Goal: Complete application form: Complete application form

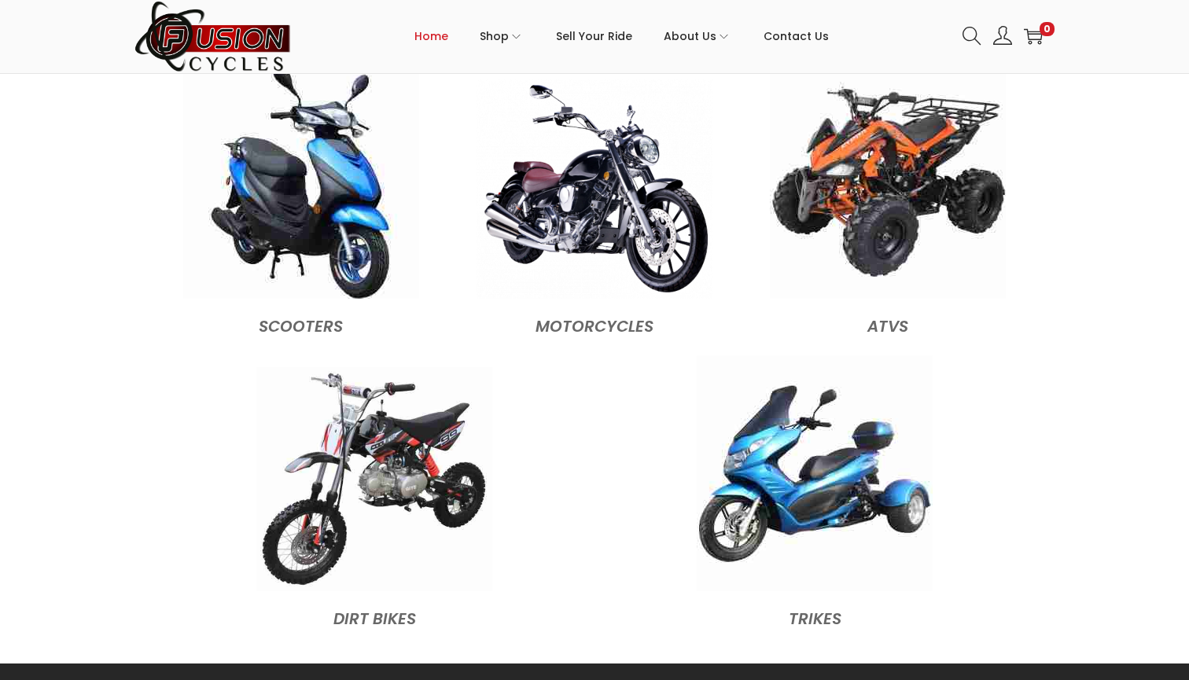
scroll to position [1503, 0]
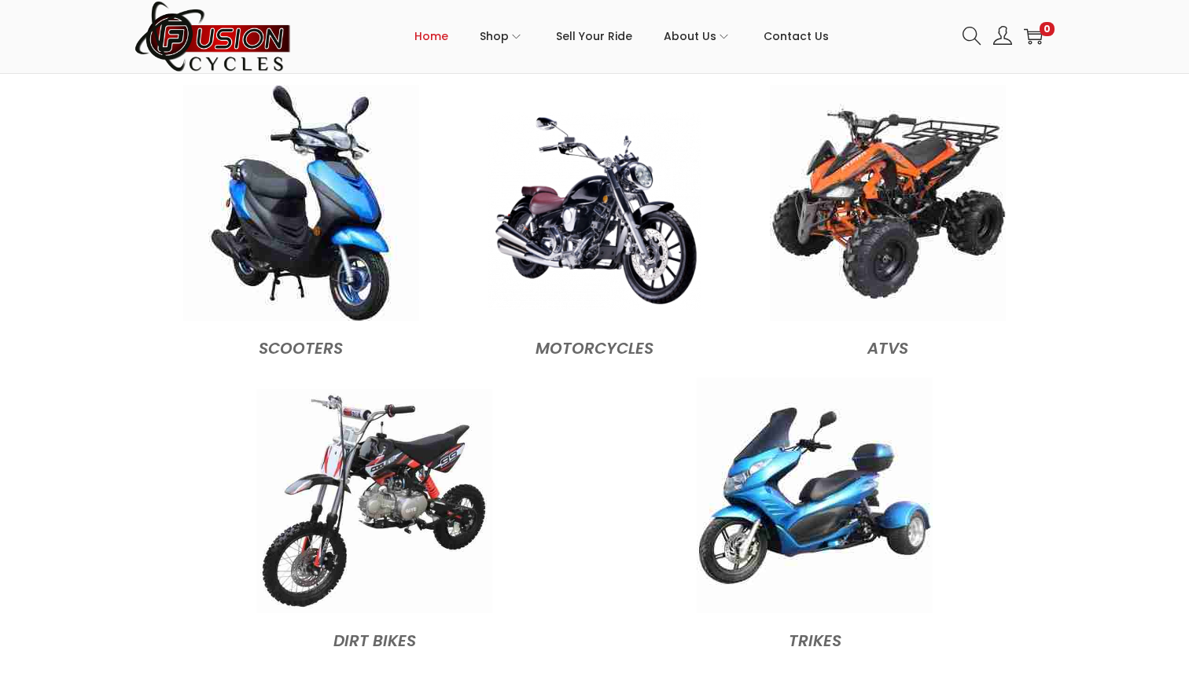
click at [634, 265] on img at bounding box center [594, 210] width 212 height 197
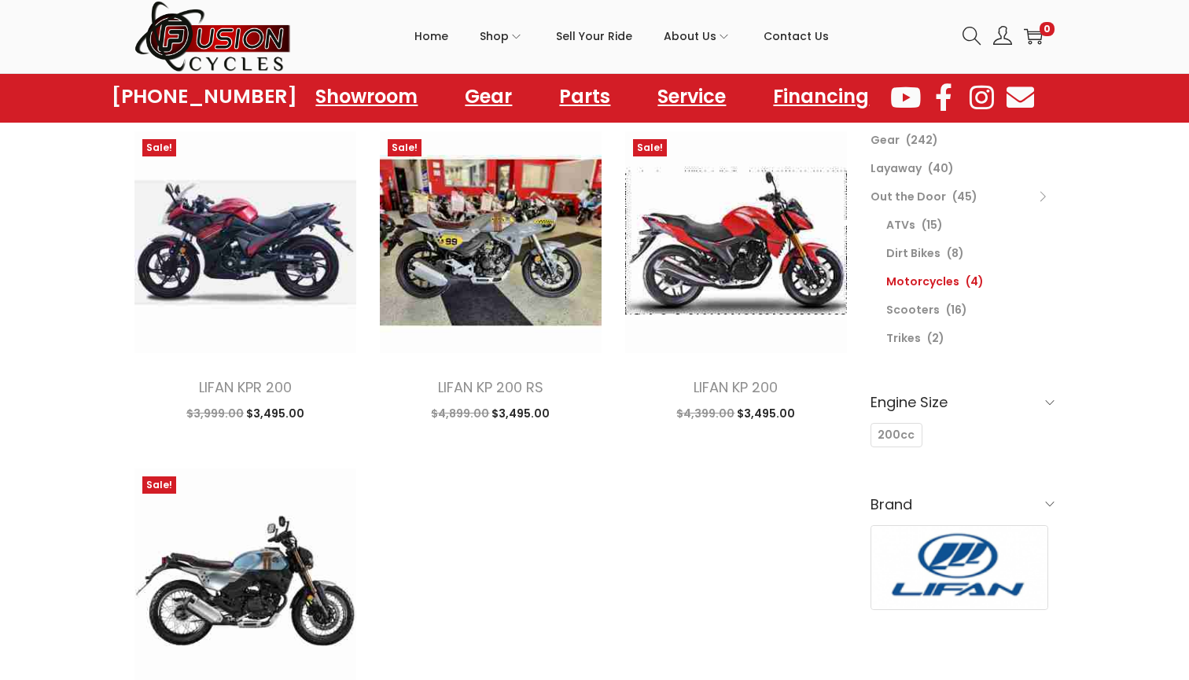
scroll to position [136, 0]
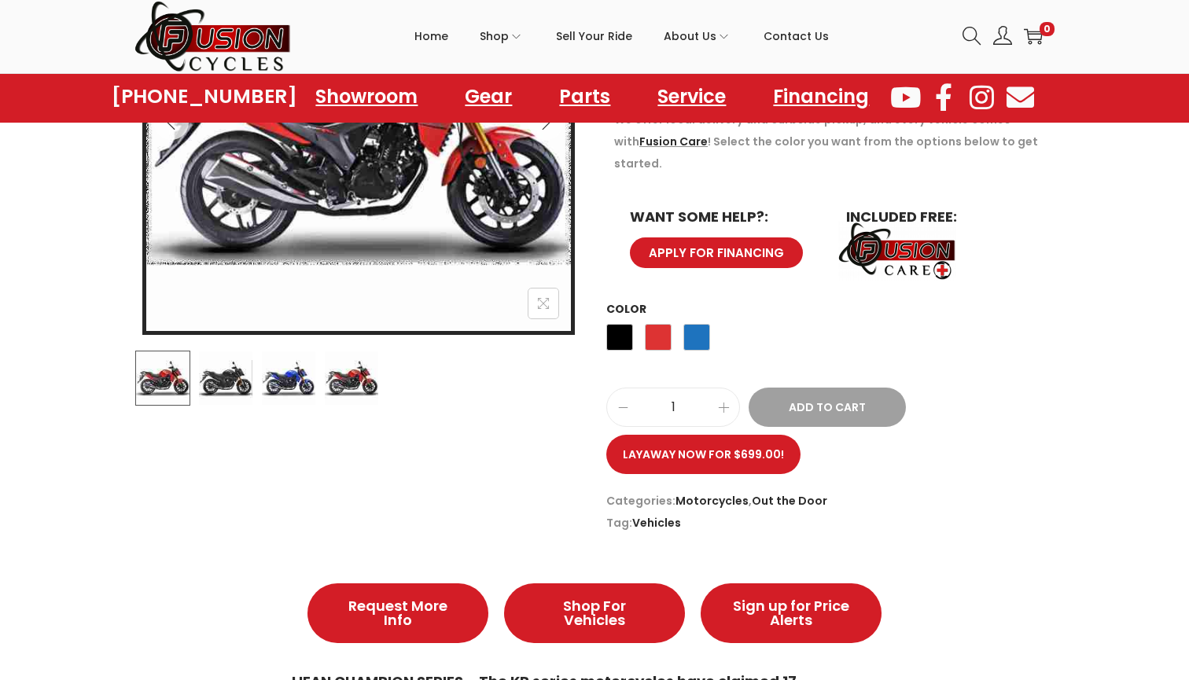
scroll to position [397, 0]
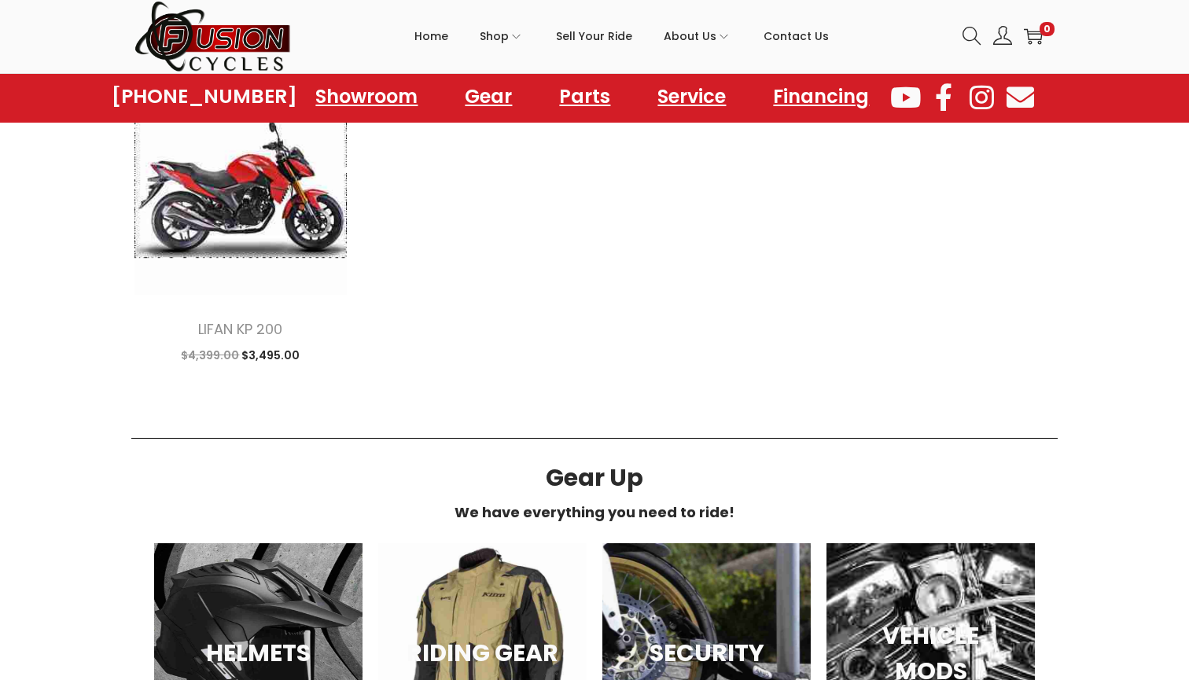
scroll to position [1559, 0]
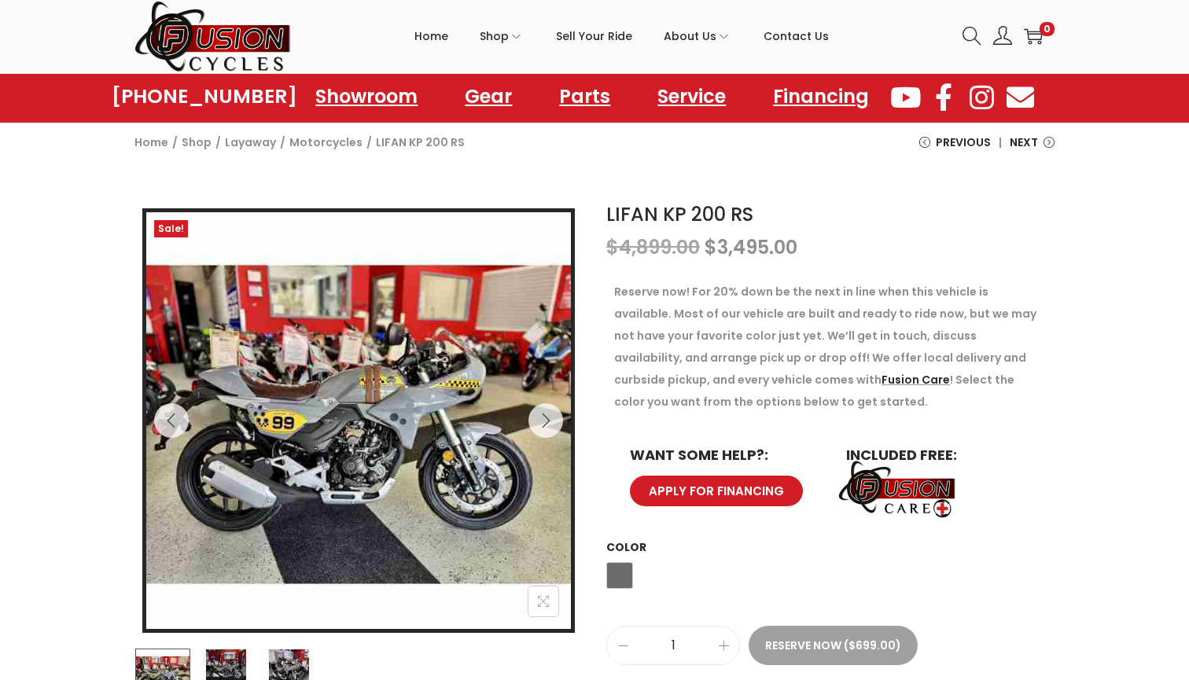
scroll to position [61, 0]
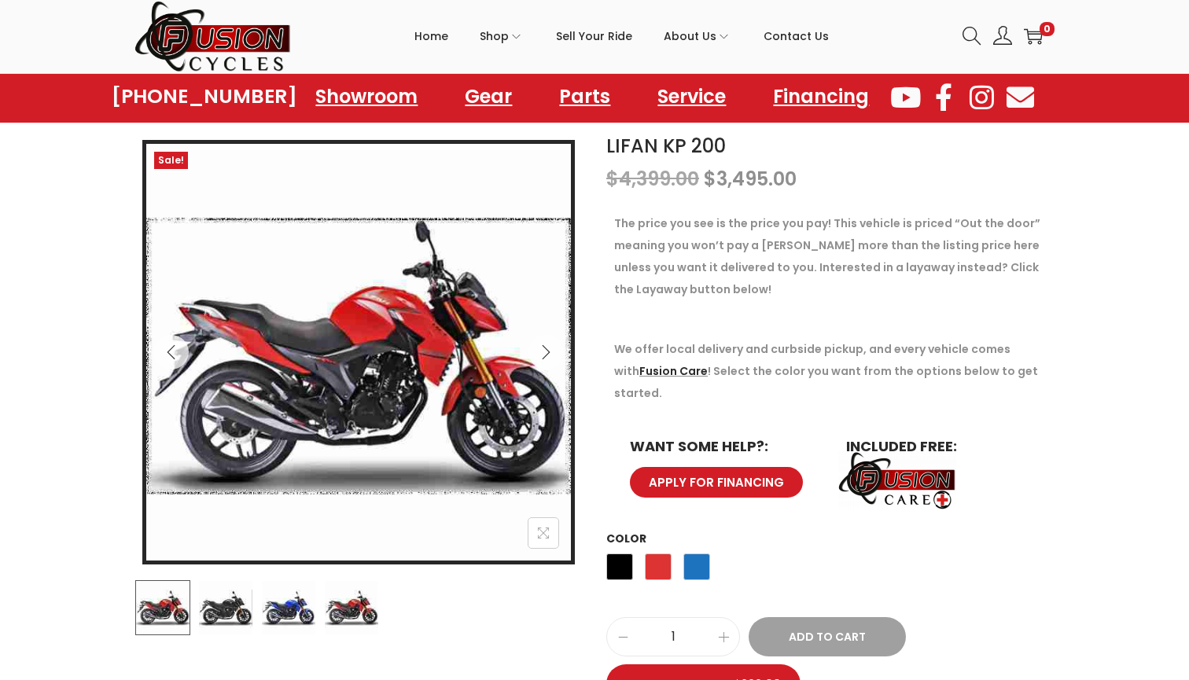
scroll to position [133, 0]
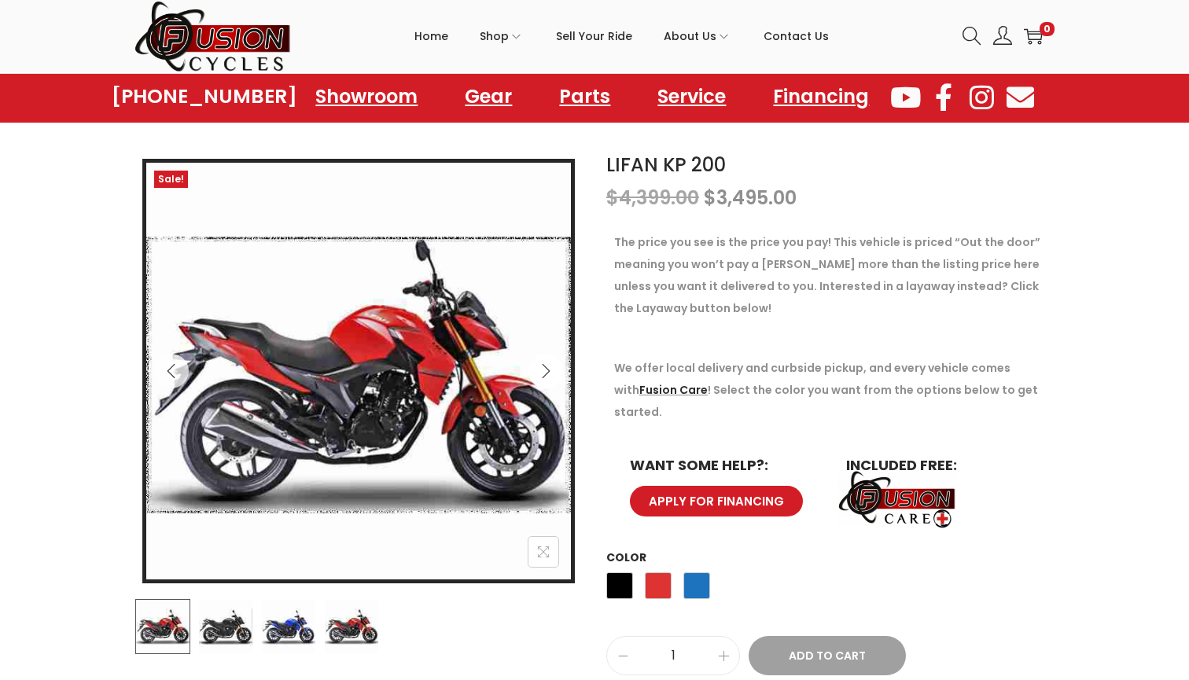
click at [548, 369] on icon "Next" at bounding box center [546, 371] width 16 height 16
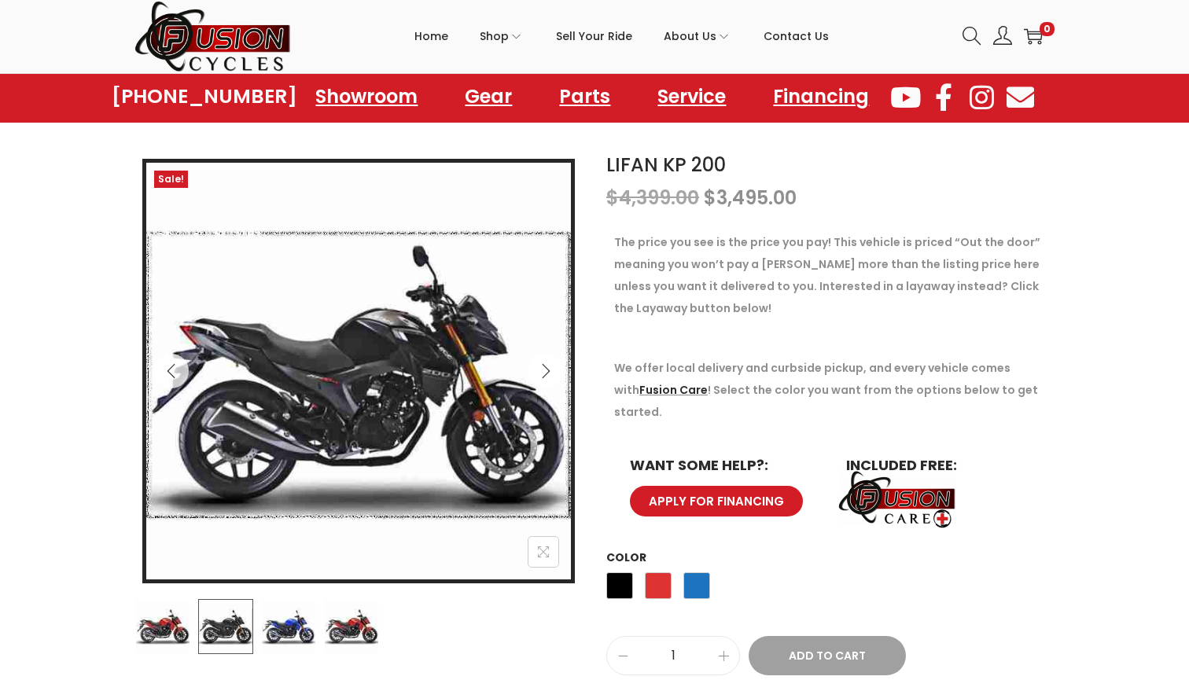
click at [548, 369] on icon "Next" at bounding box center [546, 371] width 16 height 16
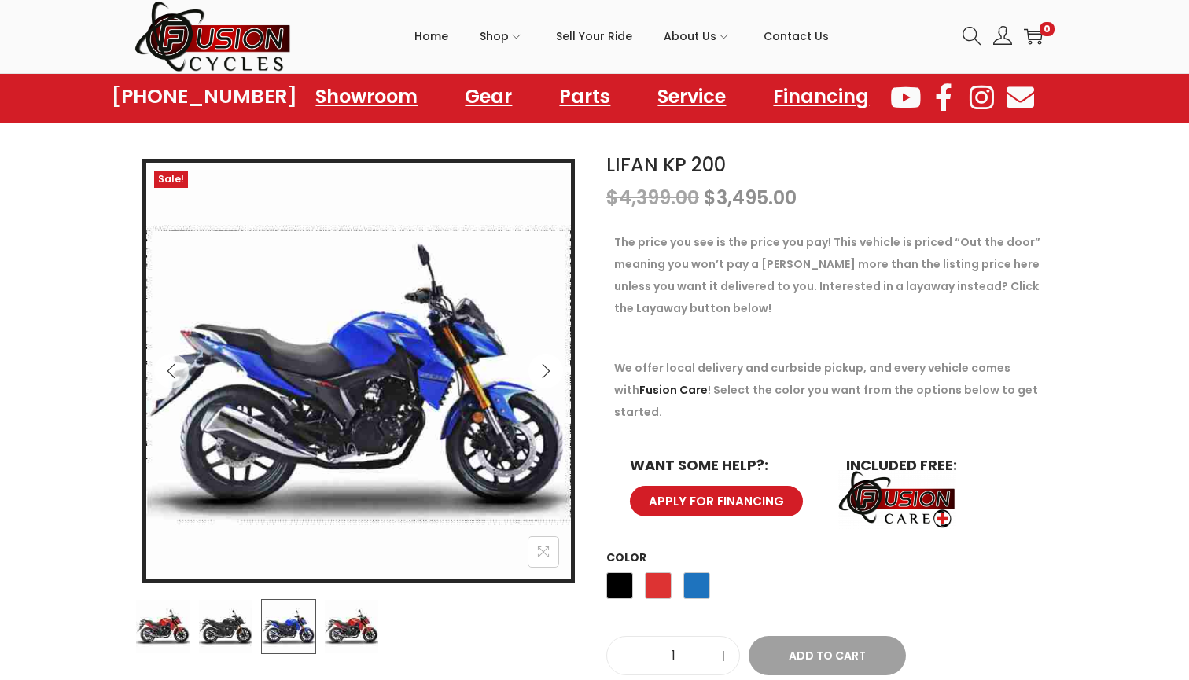
click at [548, 369] on icon "Next" at bounding box center [546, 371] width 16 height 16
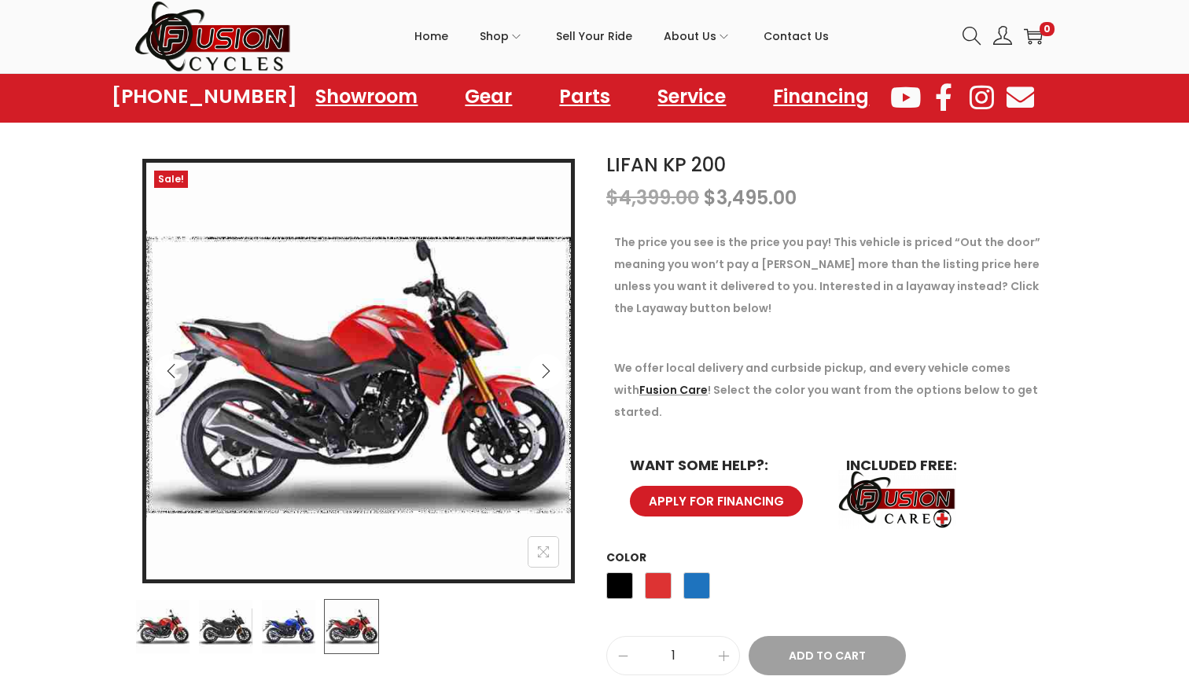
click at [548, 369] on icon "Next" at bounding box center [546, 371] width 16 height 16
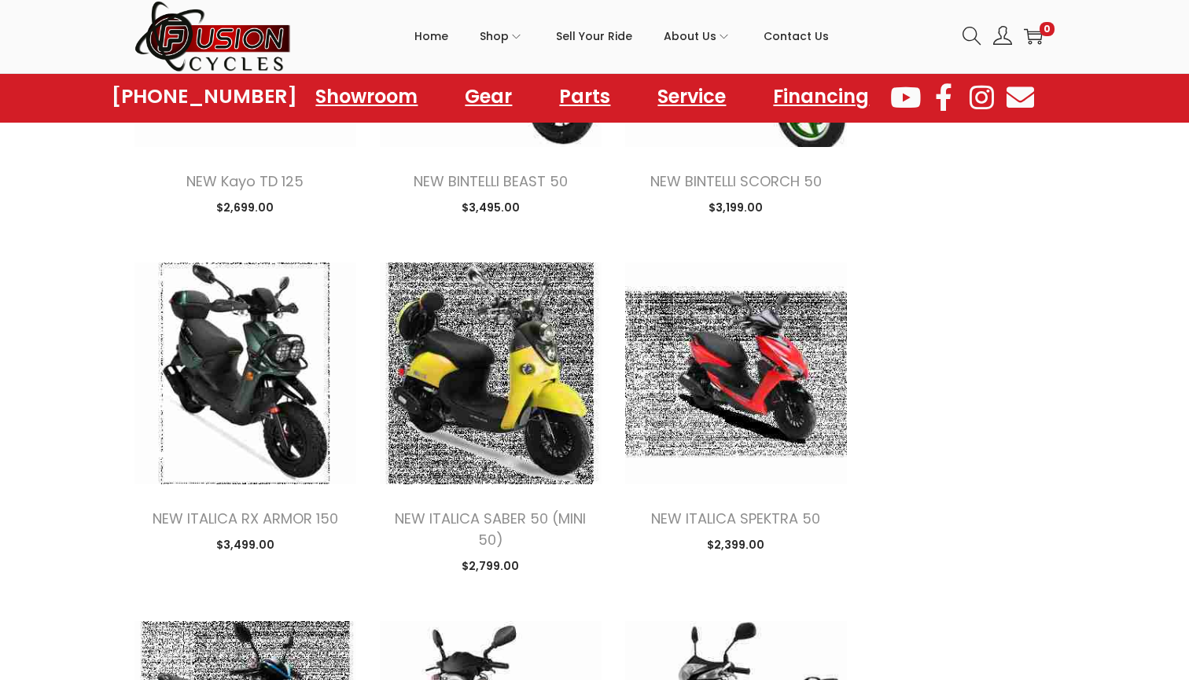
scroll to position [2074, 0]
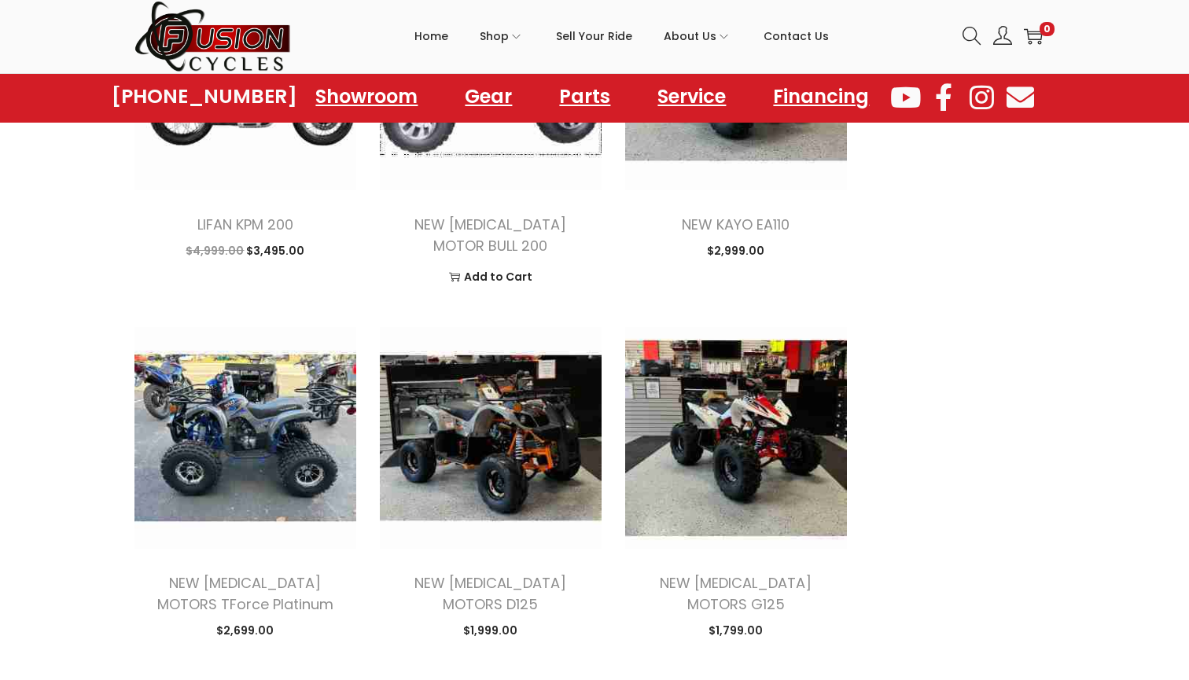
scroll to position [3784, 1]
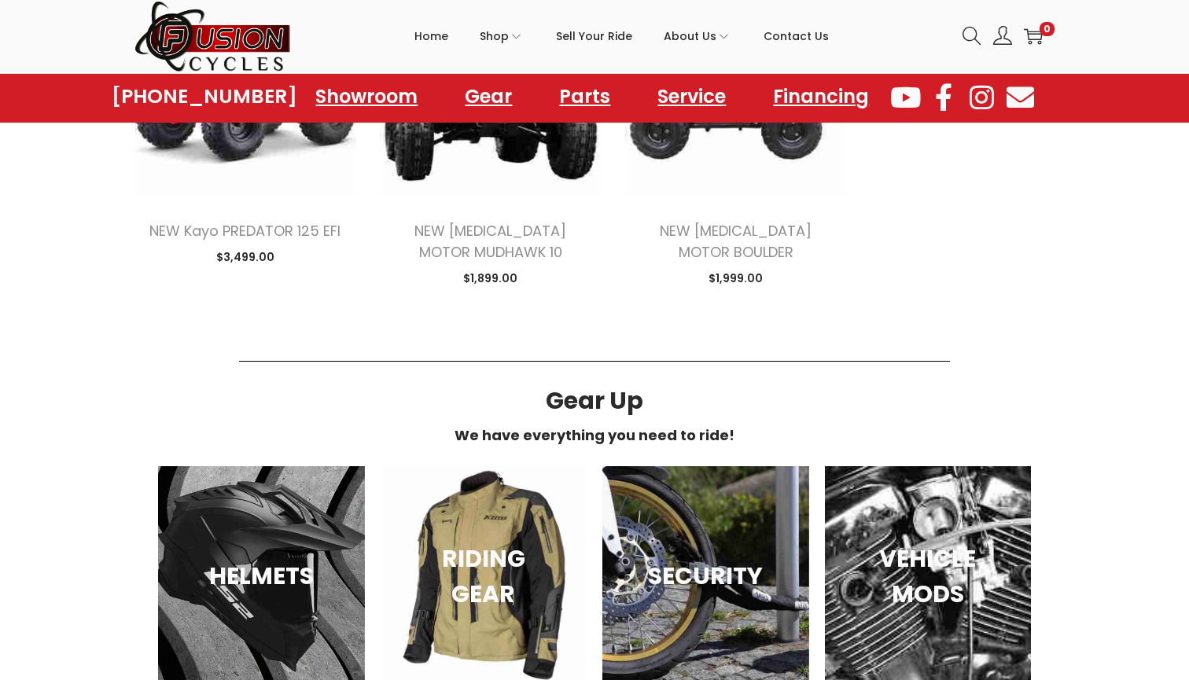
scroll to position [5077, 1]
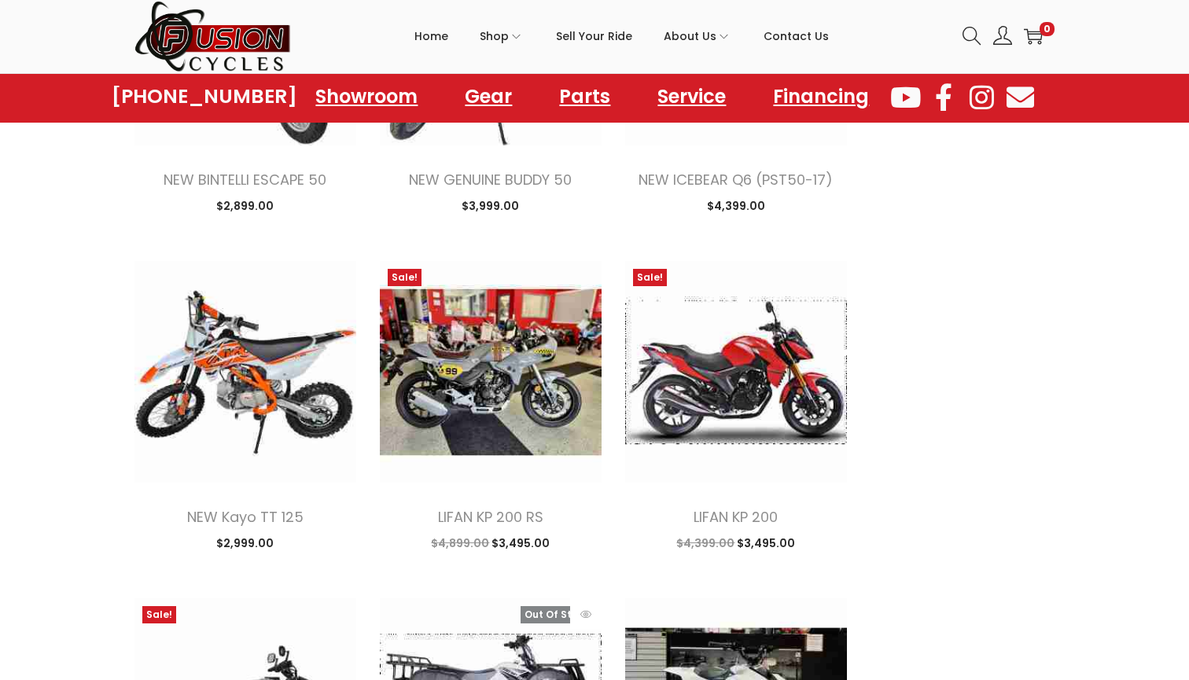
scroll to position [3110, 0]
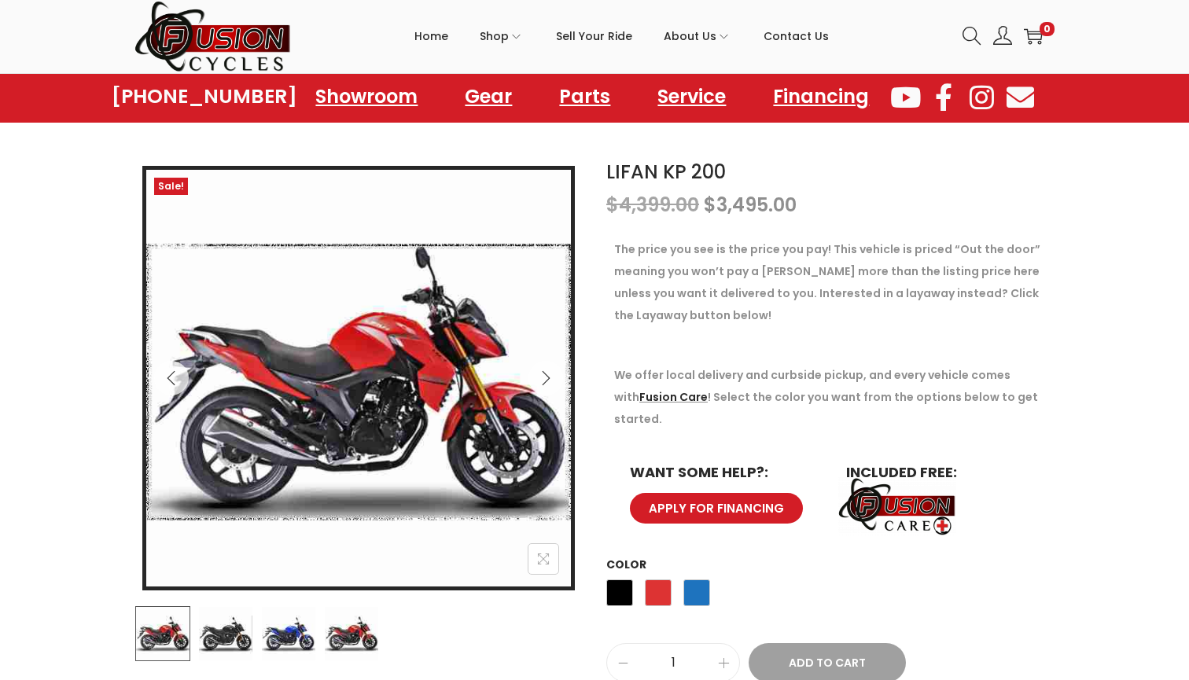
scroll to position [125, 0]
click at [874, 477] on img at bounding box center [897, 507] width 120 height 61
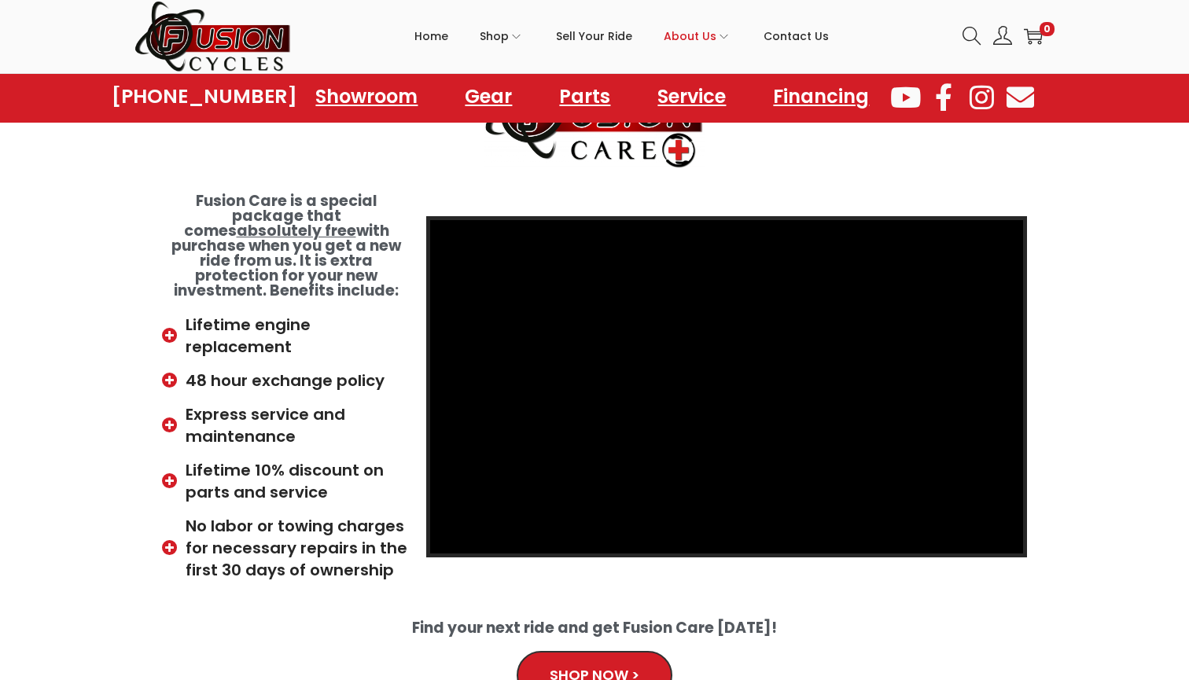
scroll to position [188, 0]
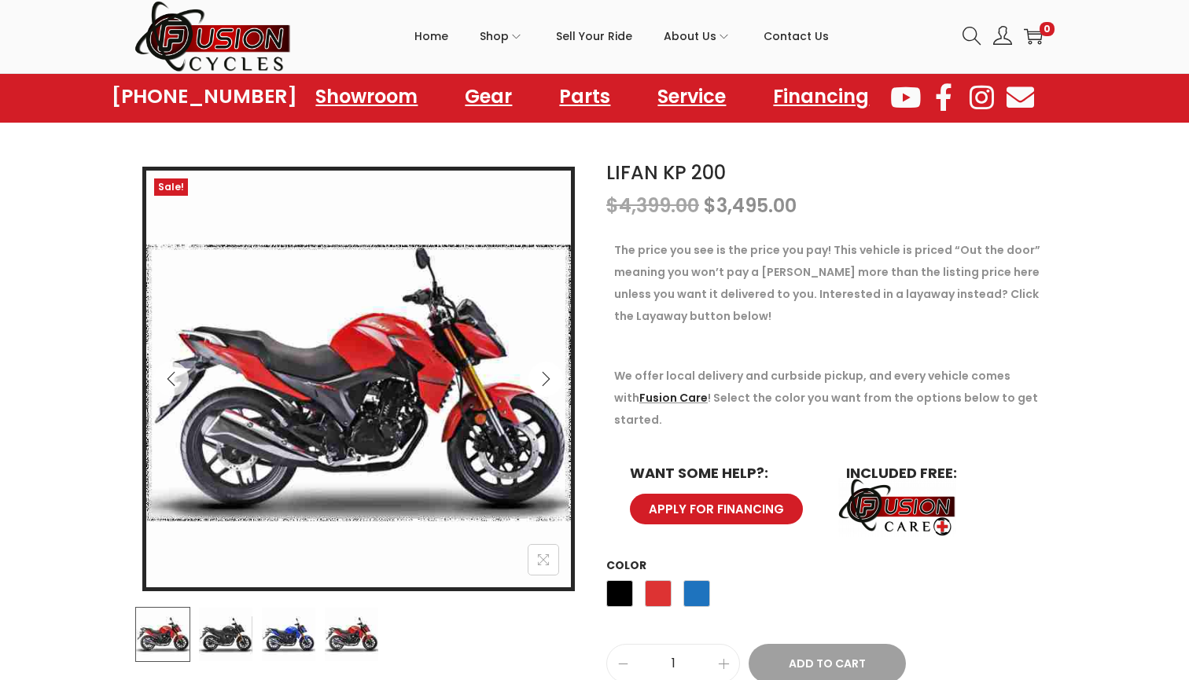
click at [551, 383] on icon "Next" at bounding box center [546, 379] width 16 height 16
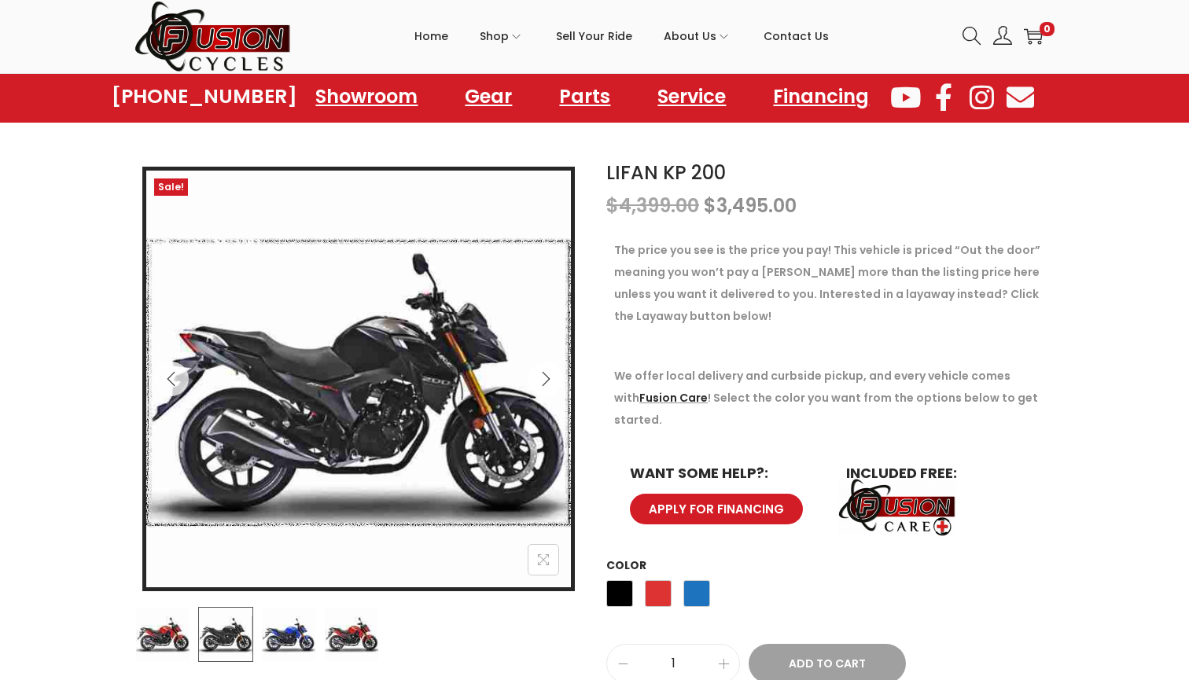
click at [551, 382] on icon "Next" at bounding box center [546, 379] width 16 height 16
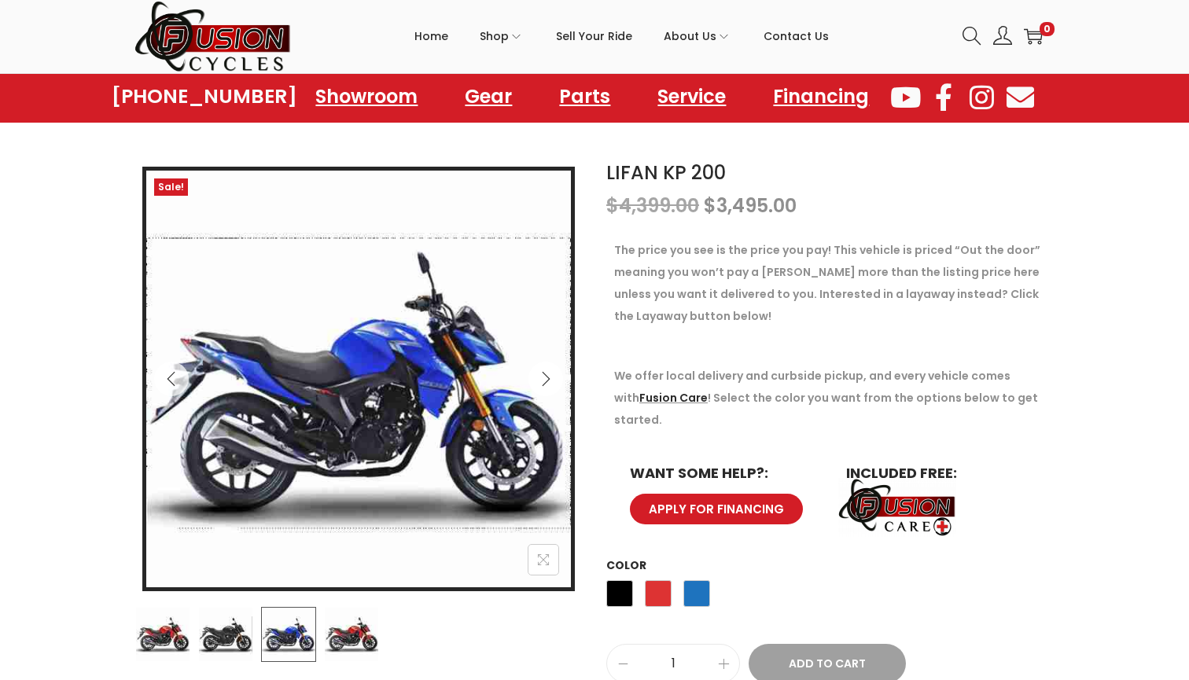
click at [551, 382] on icon "Next" at bounding box center [546, 379] width 16 height 16
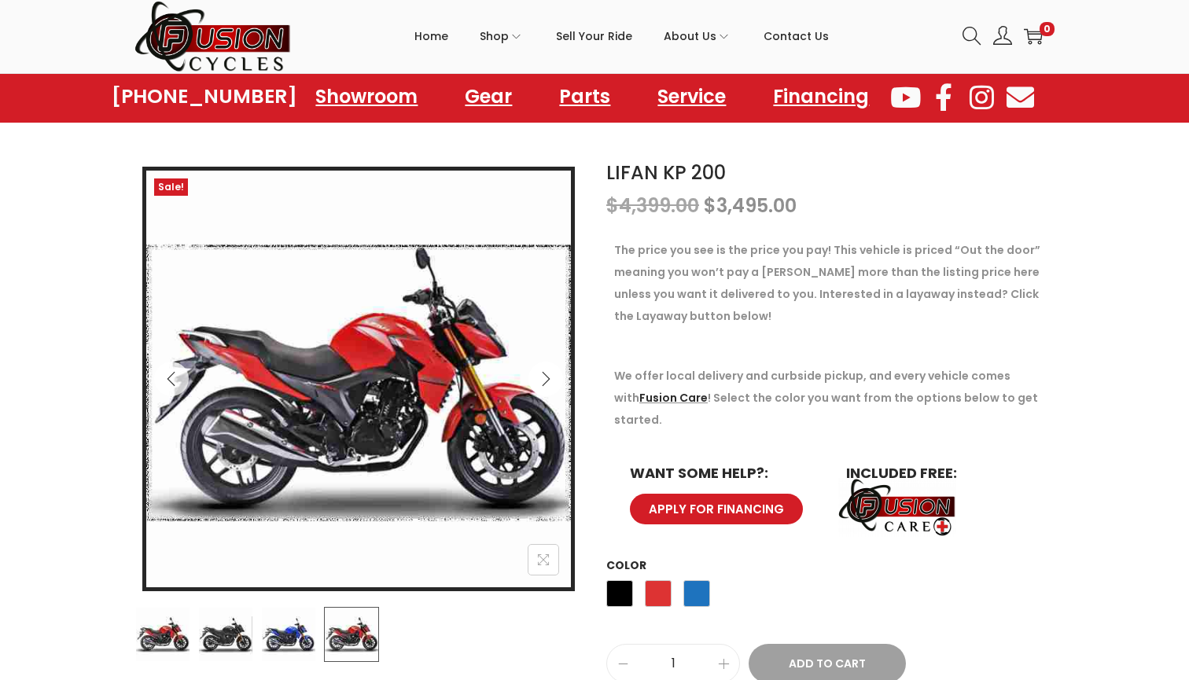
click at [551, 382] on icon "Next" at bounding box center [546, 379] width 16 height 16
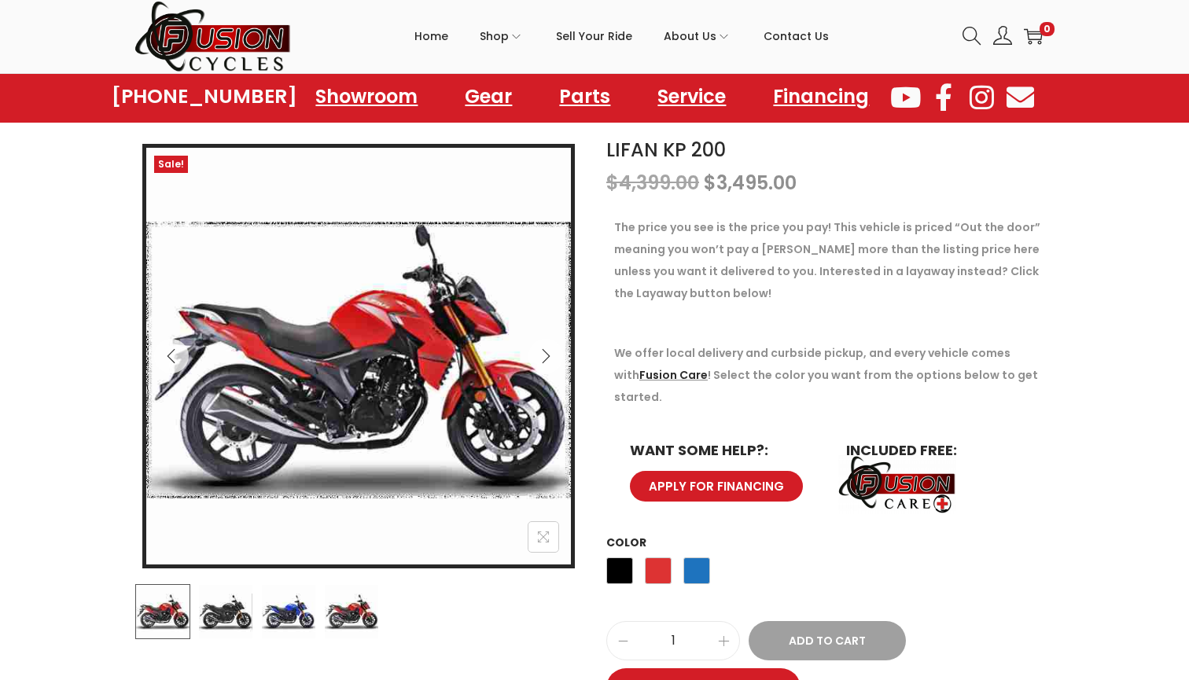
scroll to position [219, 0]
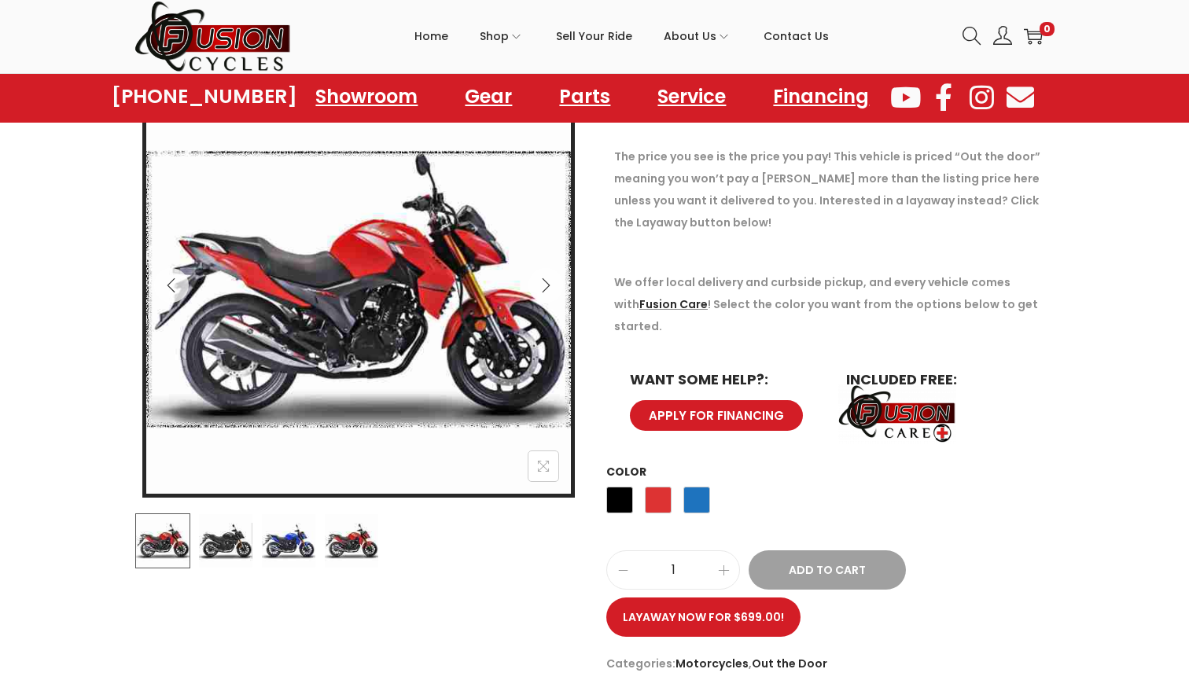
click at [688, 410] on span "APPLY FOR FINANCING" at bounding box center [717, 416] width 142 height 13
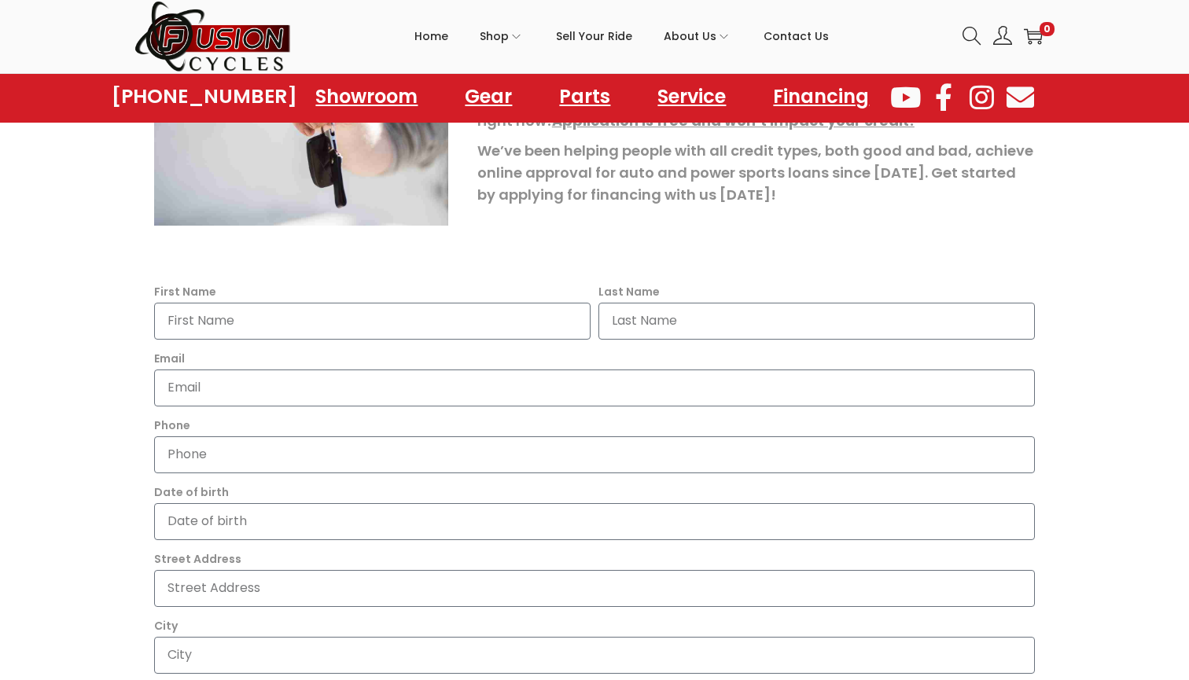
scroll to position [326, 0]
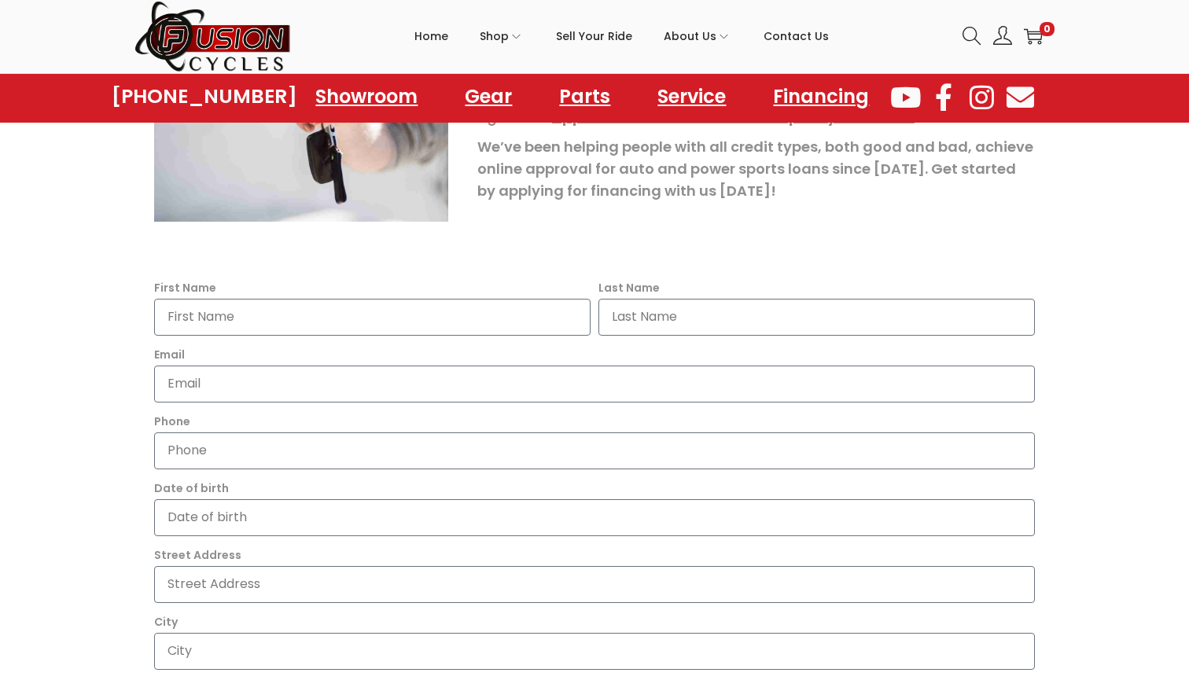
click at [440, 292] on div "First Name" at bounding box center [372, 306] width 444 height 59
type input "Narayana"
type input "Balke"
type input "barbournr19@gmail.com"
type input "7576333179"
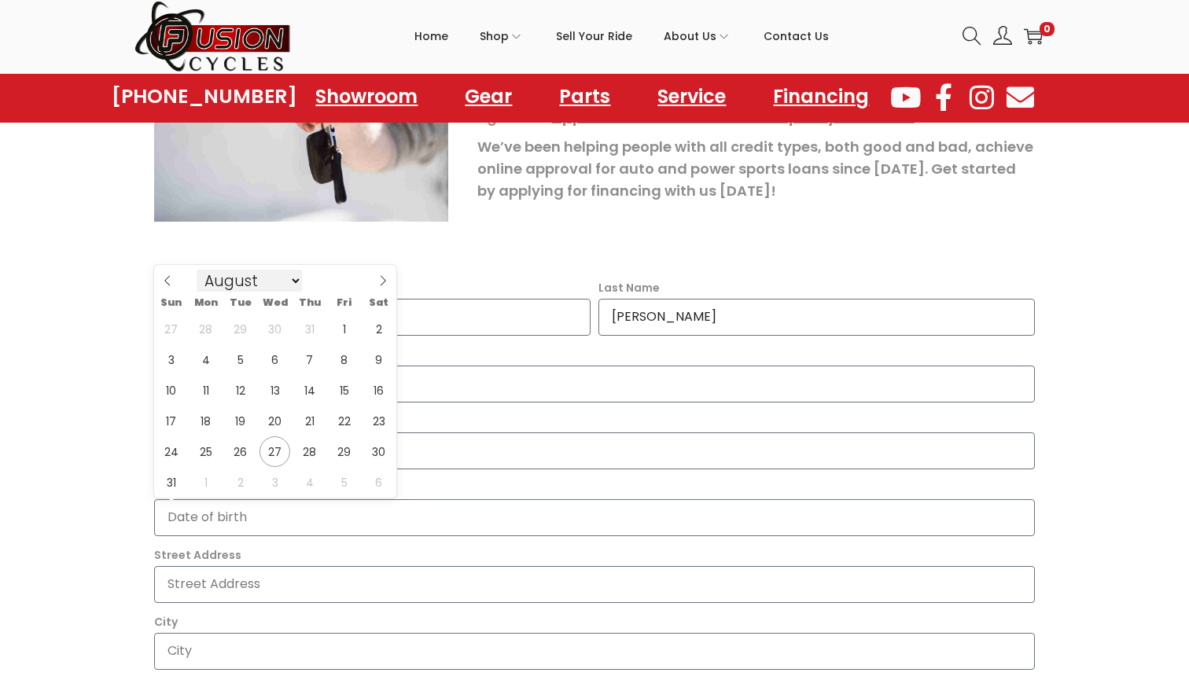
scroll to position [2, 0]
select select "2"
click at [212, 356] on span "3" at bounding box center [205, 359] width 31 height 31
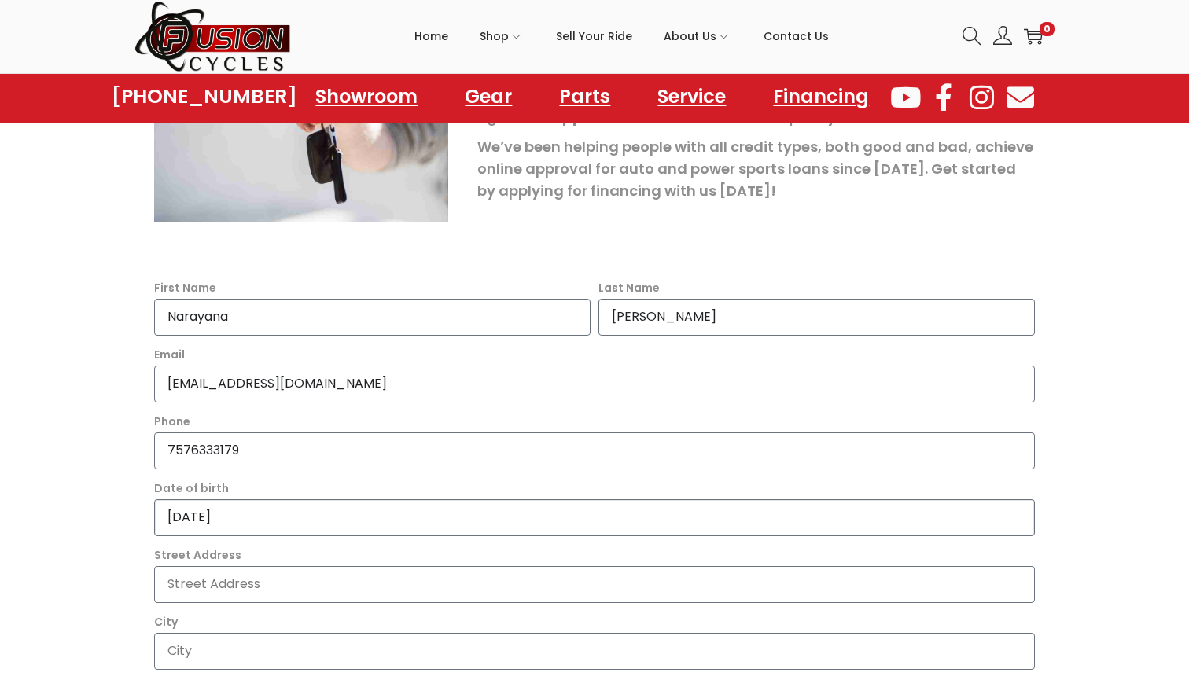
click at [194, 515] on input "2025-03-03" at bounding box center [594, 517] width 881 height 37
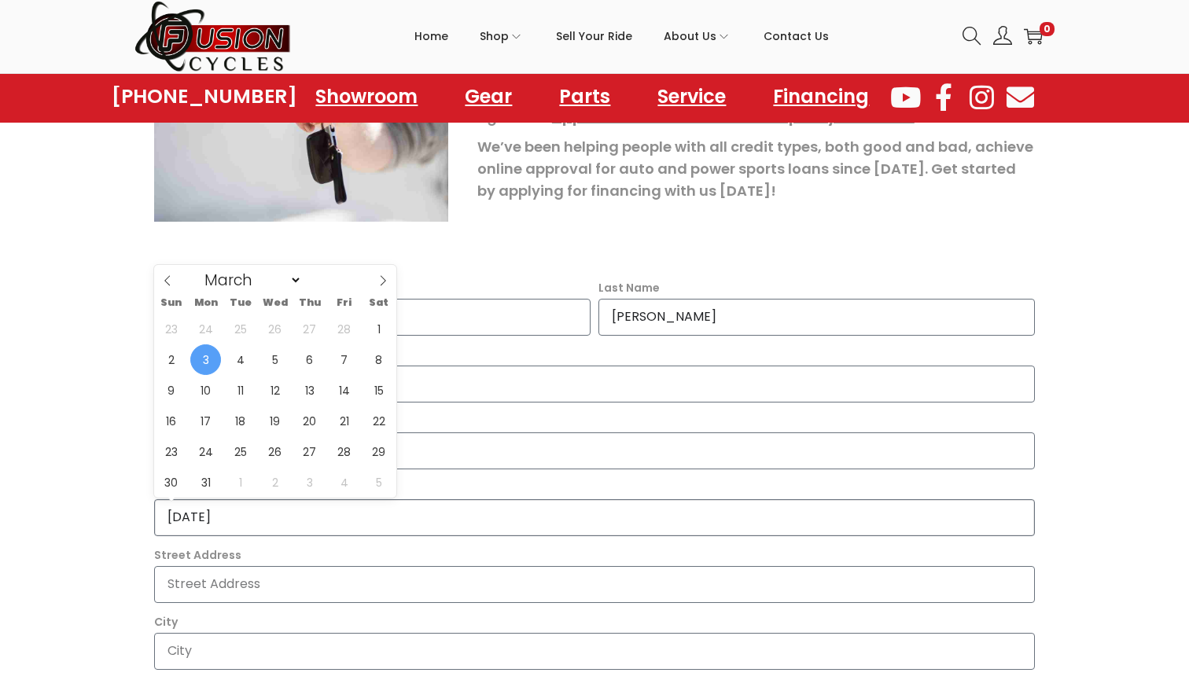
type input "2005-03-03"
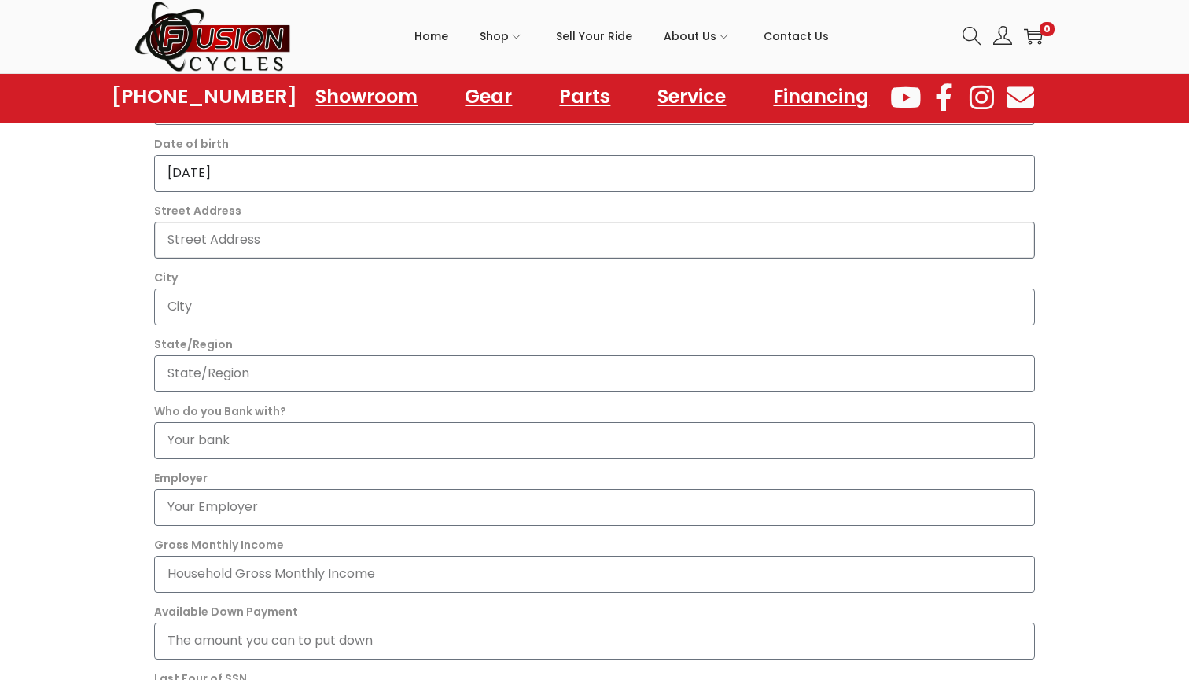
scroll to position [676, 0]
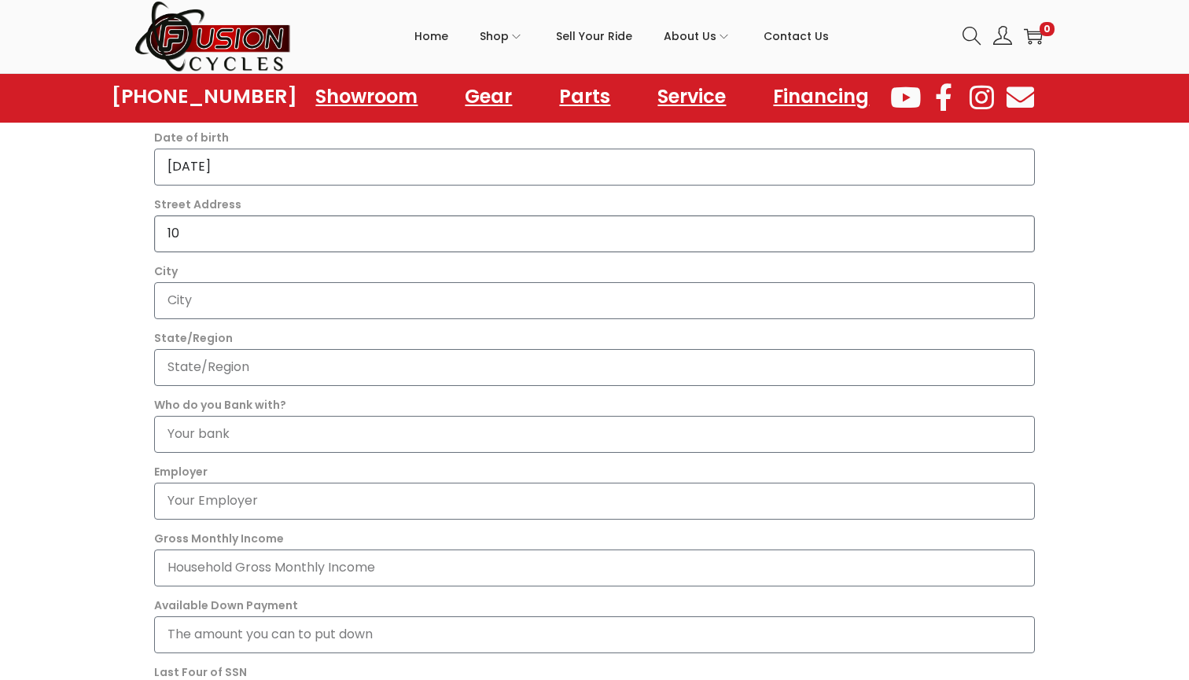
type input "1"
type input "1805 Helm Xing"
click at [76, 385] on section "It's easy to apply Owning a powersports vehicle can be more affordable than you…" at bounding box center [594, 299] width 1189 height 1264
type input "Chesapeake"
type input "VA"
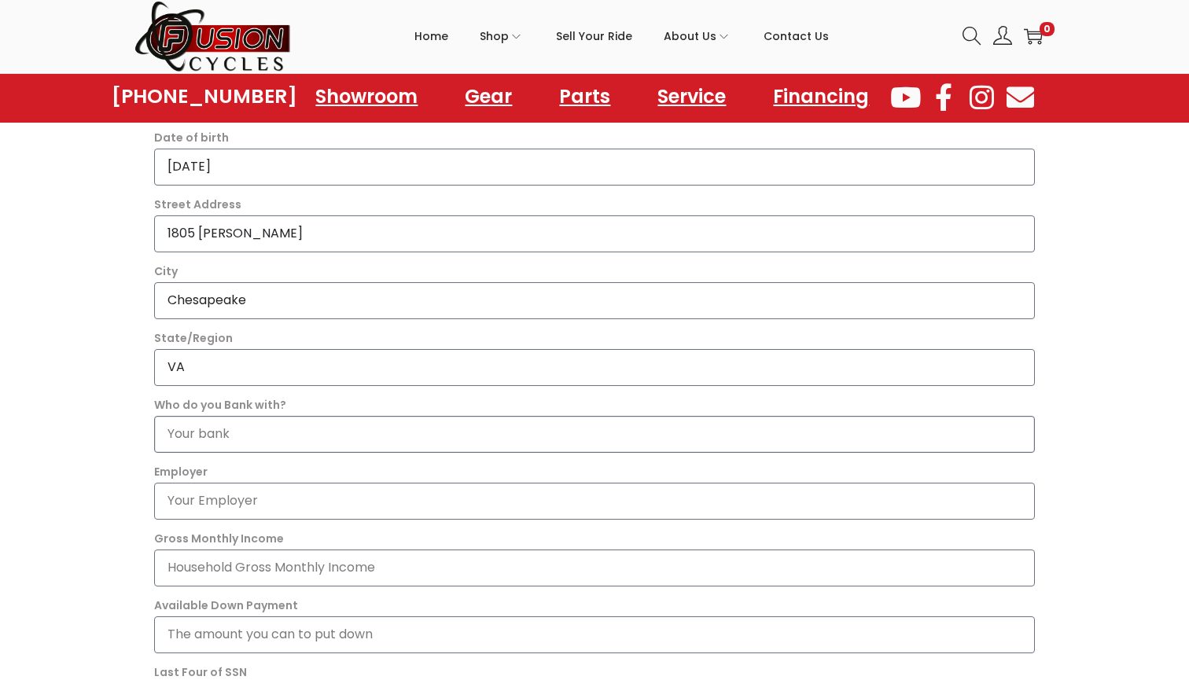
click at [302, 434] on input "Who do you Bank with?" at bounding box center [594, 434] width 881 height 37
type input "USAA"
click at [262, 500] on input "Employer" at bounding box center [594, 501] width 881 height 37
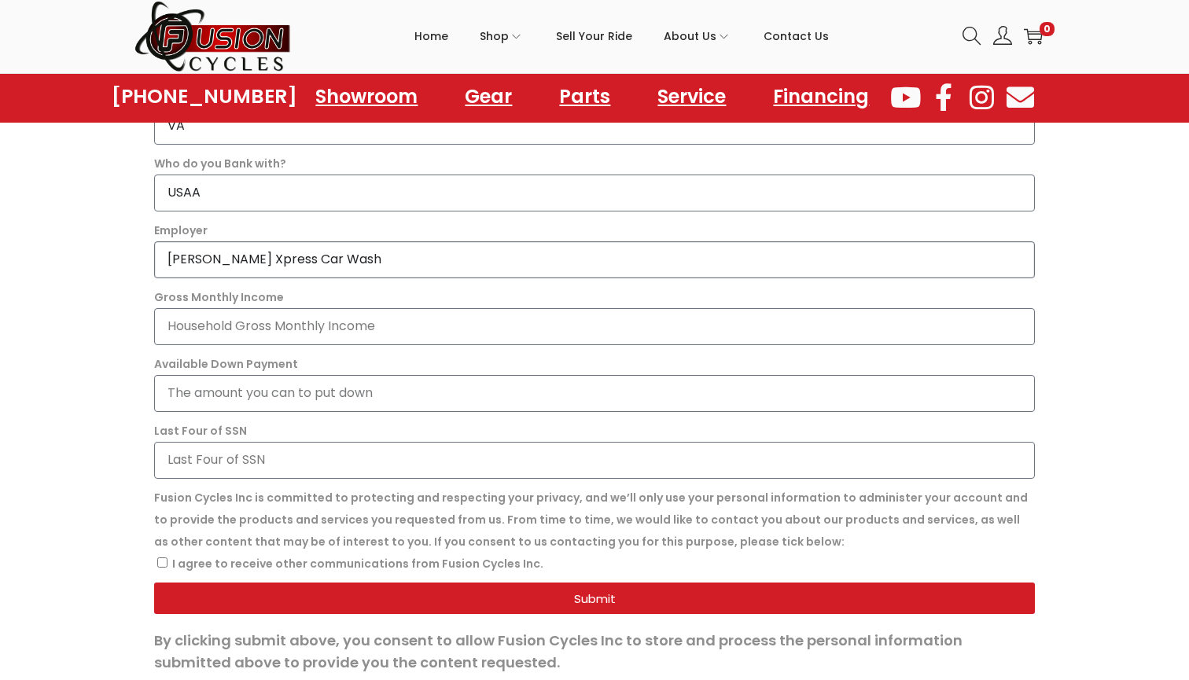
scroll to position [918, 0]
type input "Sams Xpress Car Wash"
click at [304, 336] on input "Gross Monthly Income" at bounding box center [594, 326] width 881 height 37
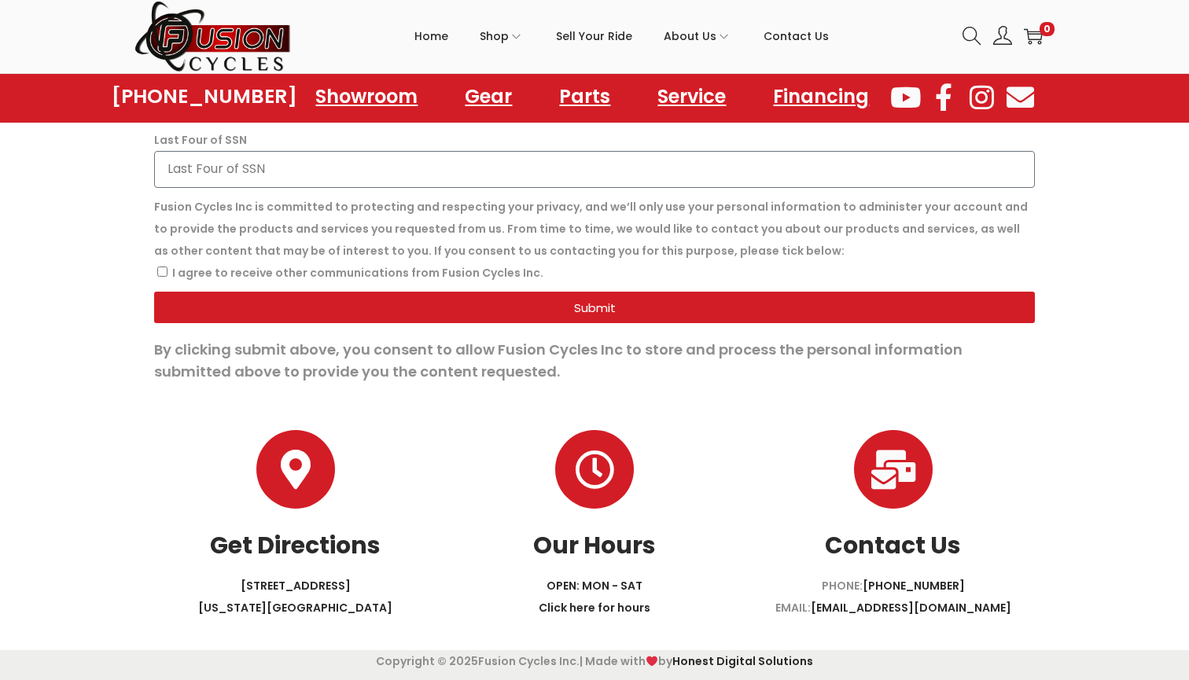
scroll to position [1209, 0]
